Goal: Information Seeking & Learning: Learn about a topic

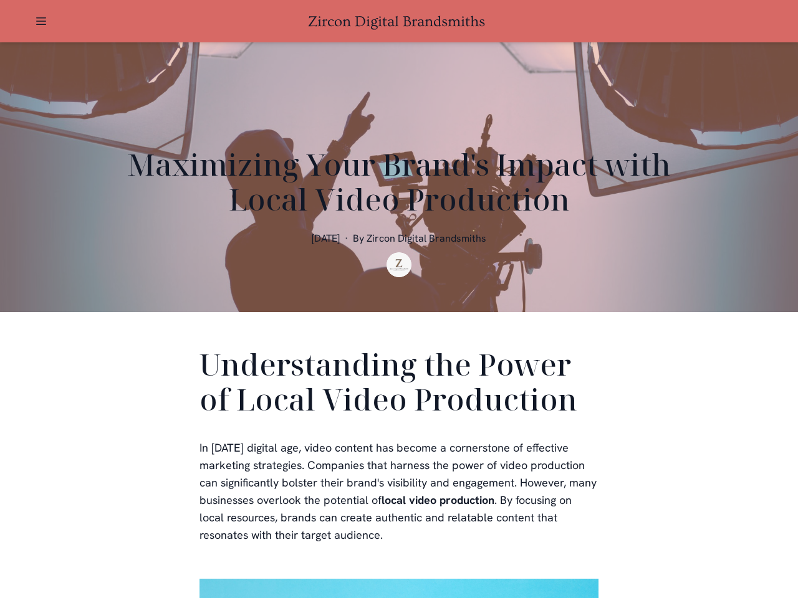
scroll to position [374, 0]
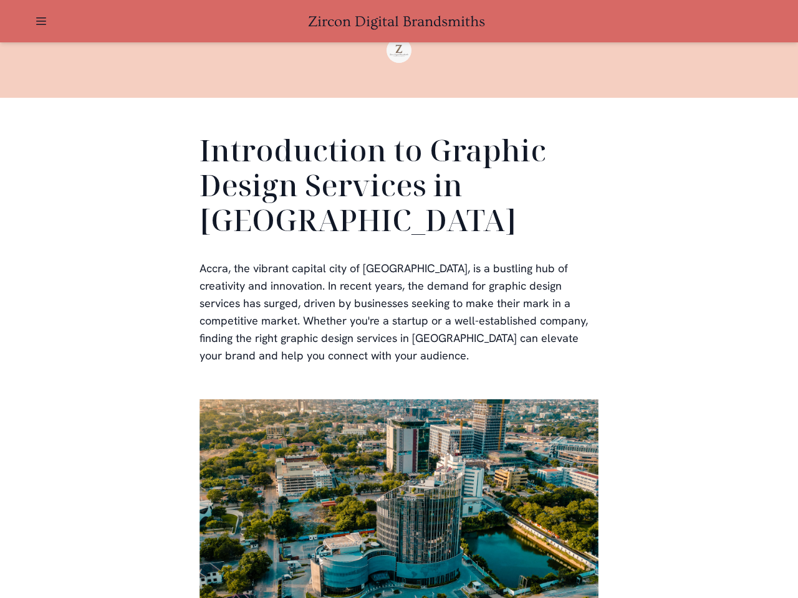
scroll to position [374, 0]
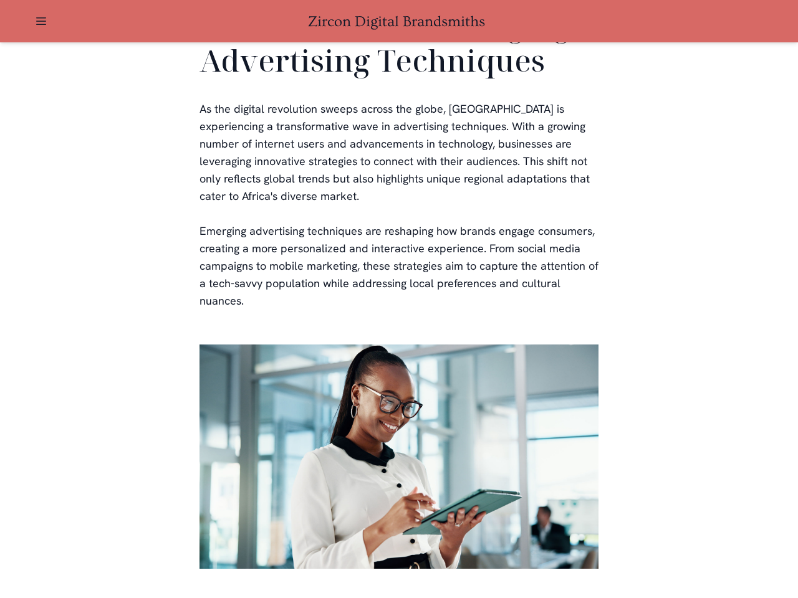
scroll to position [2532, 0]
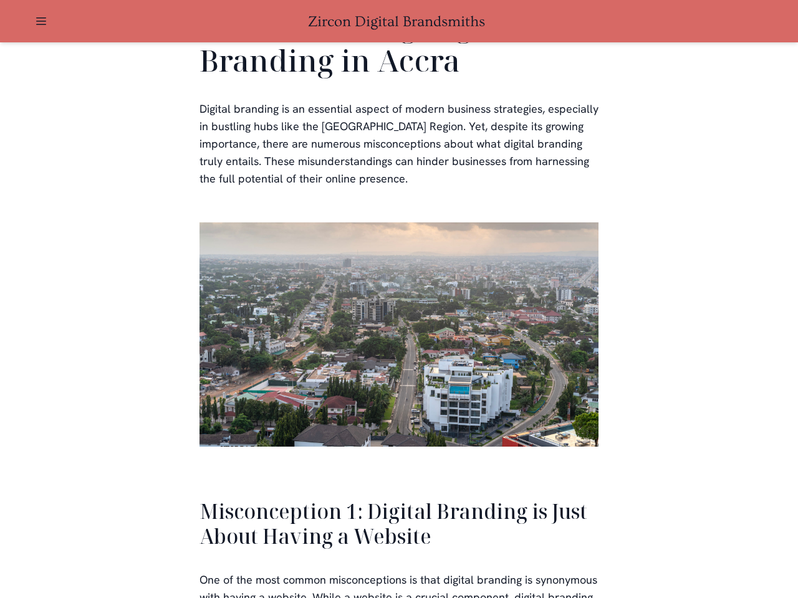
scroll to position [2712, 0]
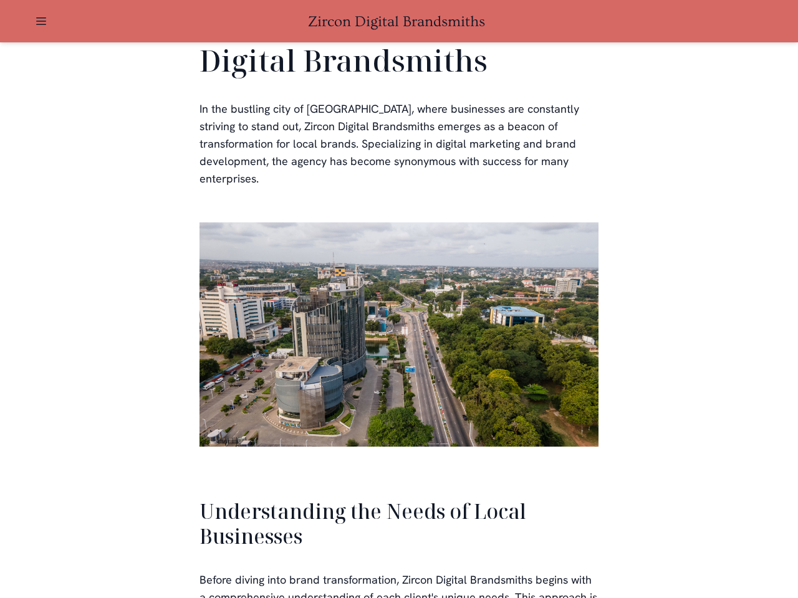
scroll to position [2657, 0]
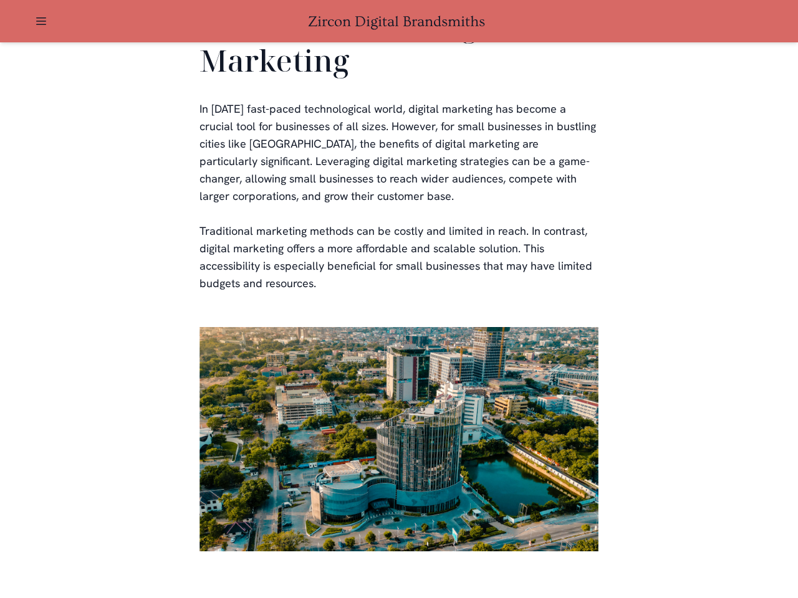
scroll to position [2445, 0]
